Goal: Task Accomplishment & Management: Manage account settings

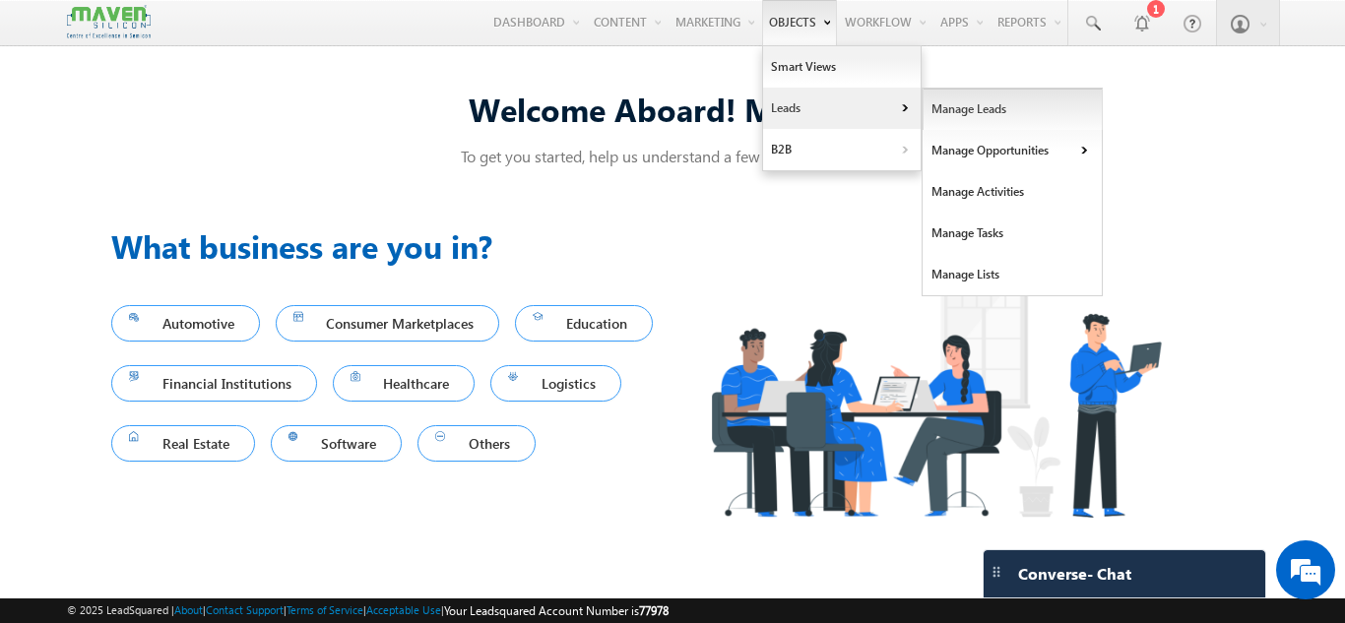
click at [930, 114] on link "Manage Leads" at bounding box center [1012, 109] width 180 height 41
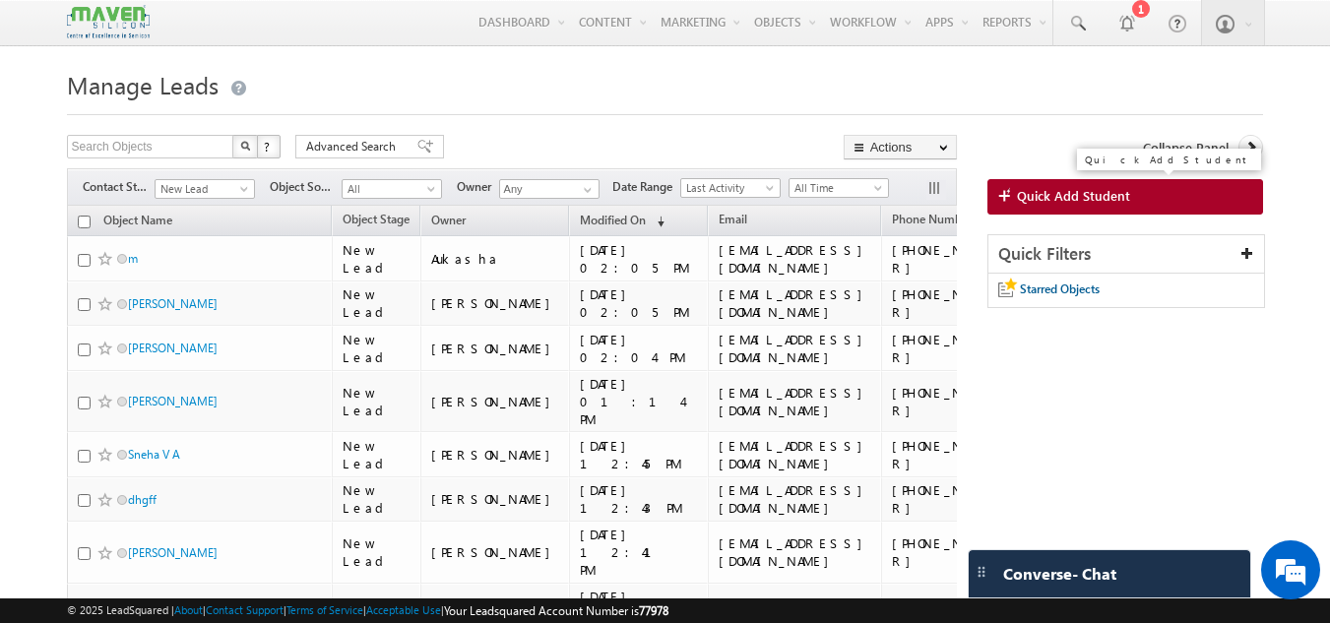
click at [1170, 208] on link "Quick Add Student" at bounding box center [1125, 196] width 277 height 35
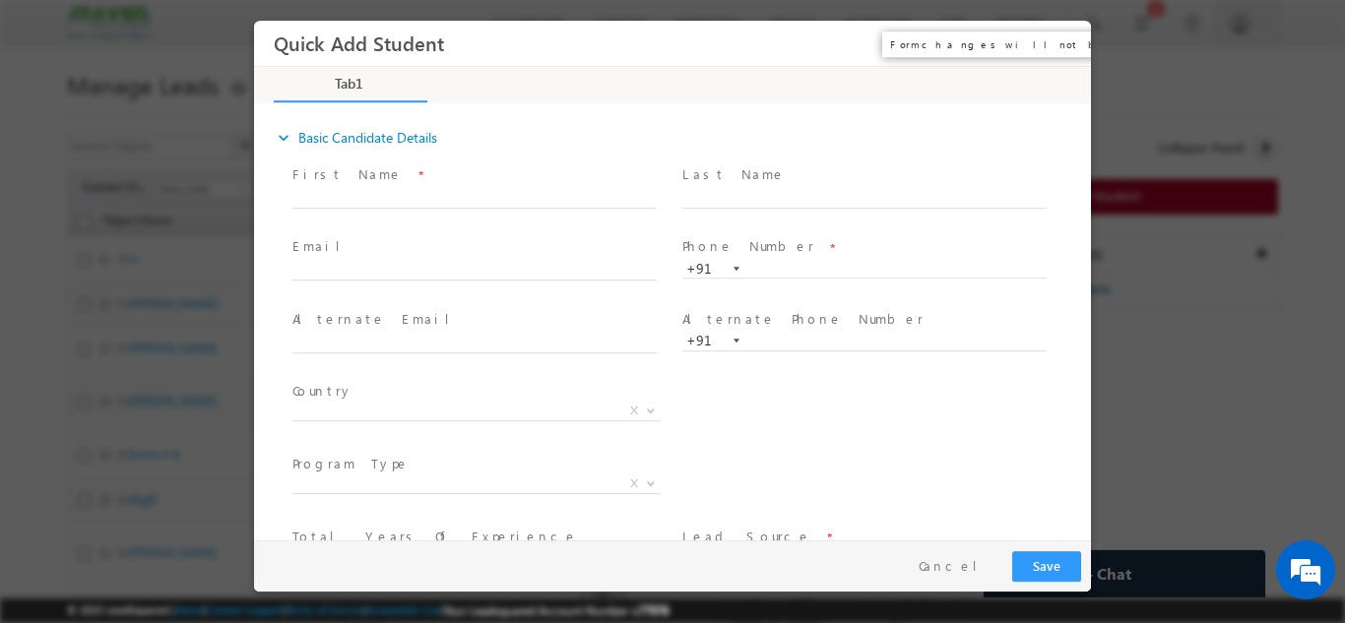
click at [1057, 39] on button "×" at bounding box center [1060, 43] width 33 height 36
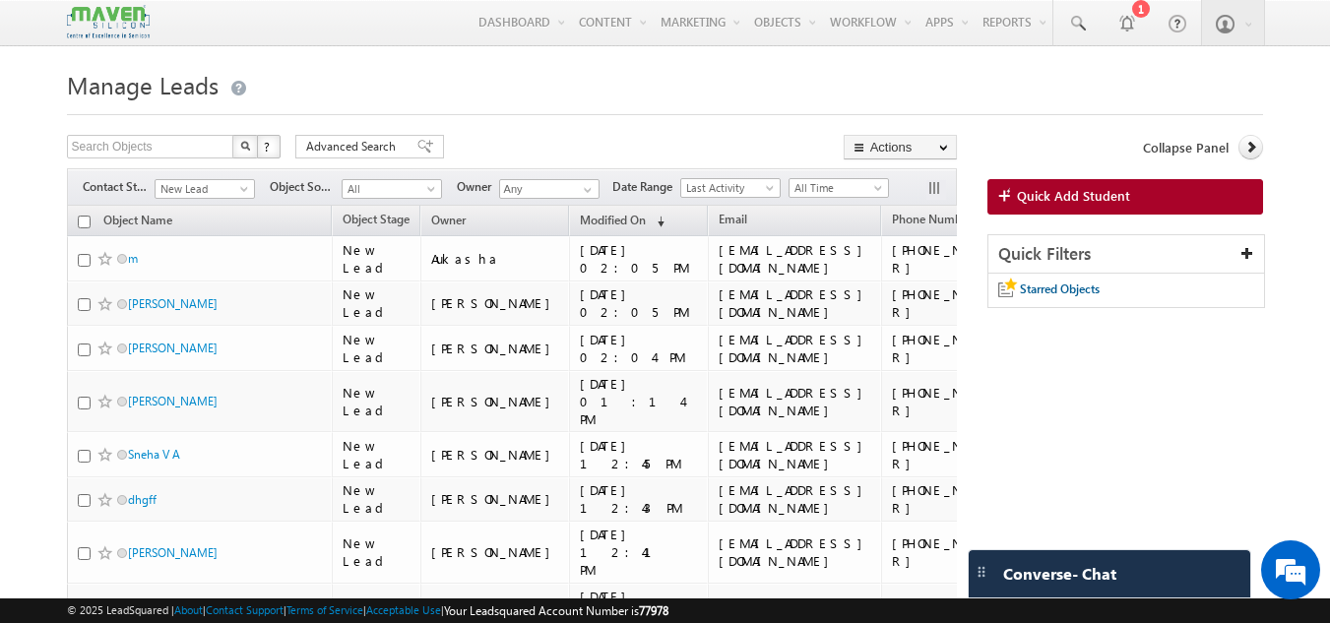
drag, startPoint x: 935, startPoint y: 147, endPoint x: 946, endPoint y: 115, distance: 33.3
click at [946, 115] on div at bounding box center [665, 108] width 1197 height 13
click at [939, 148] on span "button" at bounding box center [943, 148] width 9 height 8
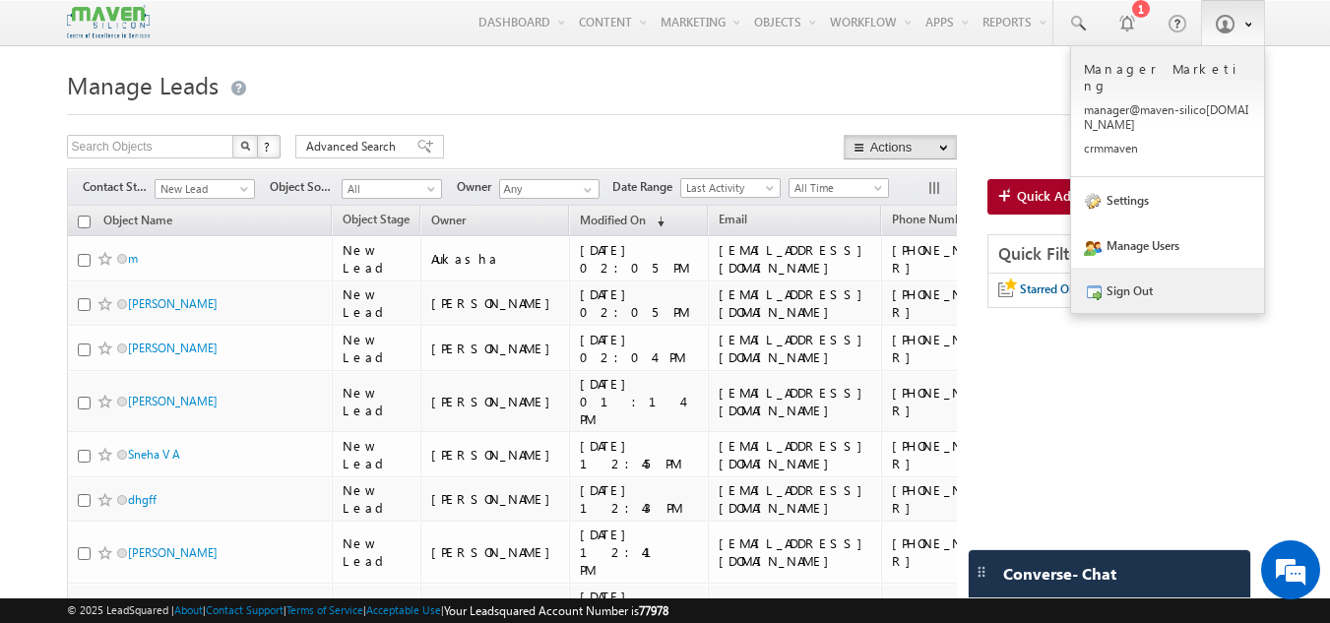
click at [1126, 268] on link "Sign Out" at bounding box center [1167, 290] width 193 height 45
